Goal: Information Seeking & Learning: Find specific fact

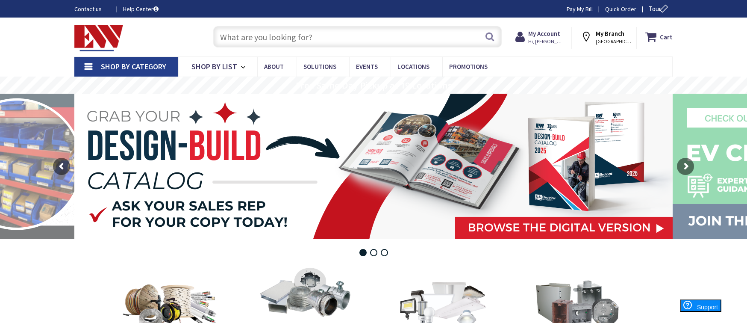
click at [279, 30] on input "text" at bounding box center [357, 36] width 289 height 21
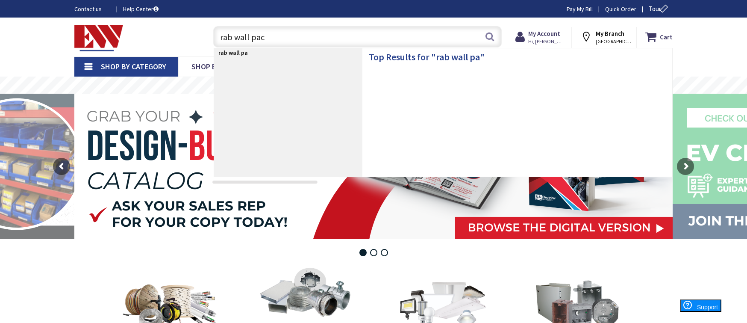
type input "rab wall pack"
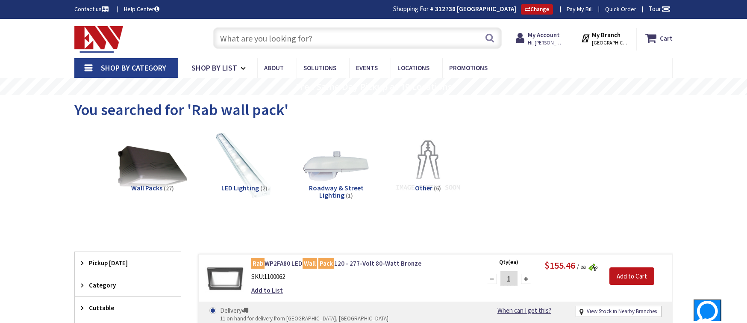
click at [345, 38] on input "text" at bounding box center [357, 37] width 289 height 21
type input "["
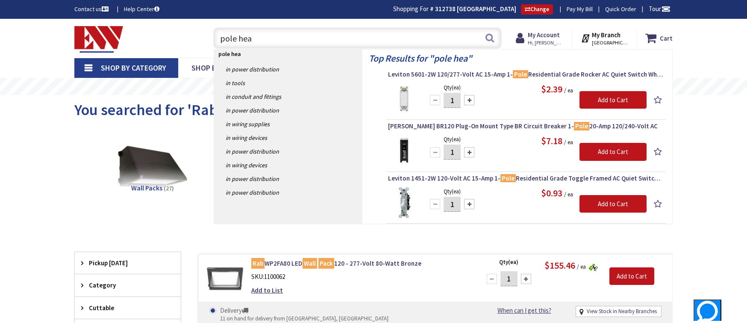
type input "pole head"
